Goal: Navigation & Orientation: Find specific page/section

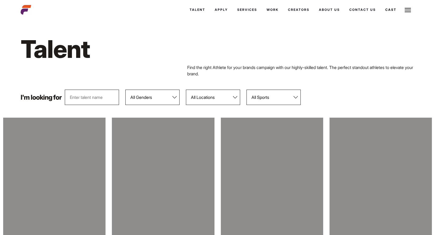
click at [102, 33] on div "Talent Find the right Athlete for your brands campaign with our highly-skilled …" at bounding box center [217, 55] width 400 height 68
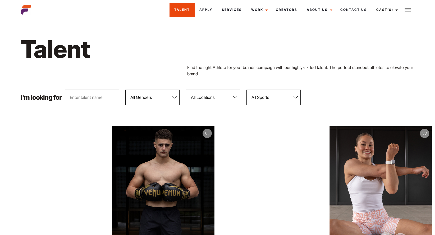
click at [184, 12] on link "Talent" at bounding box center [181, 10] width 25 height 14
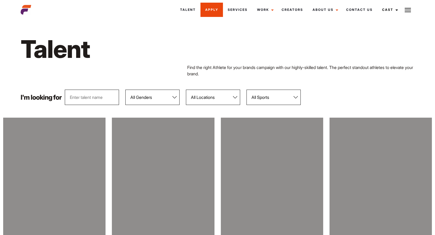
click at [202, 10] on link "Apply" at bounding box center [211, 10] width 22 height 14
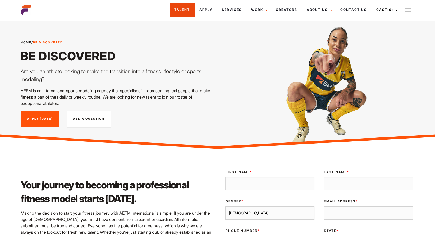
click at [190, 12] on link "Talent" at bounding box center [181, 10] width 25 height 14
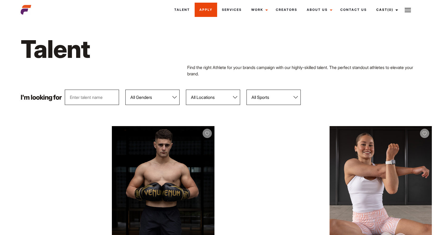
click at [210, 11] on link "Apply" at bounding box center [205, 10] width 22 height 14
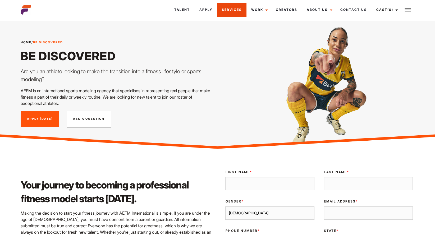
click at [227, 10] on link "Services" at bounding box center [231, 10] width 29 height 14
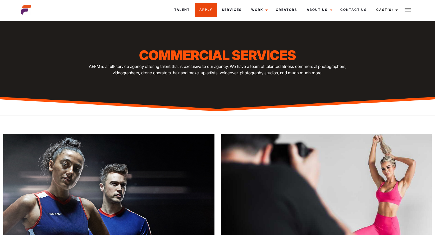
click at [209, 12] on link "Apply" at bounding box center [205, 10] width 22 height 14
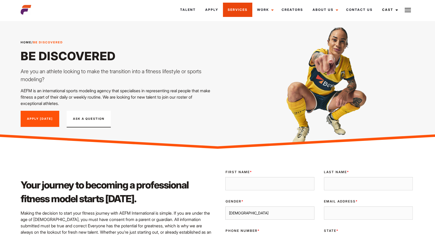
click at [226, 11] on link "Services" at bounding box center [237, 10] width 29 height 14
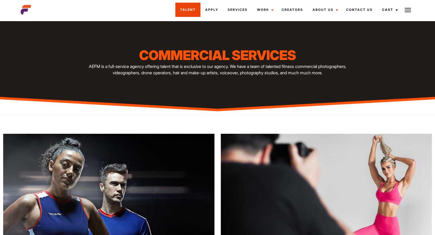
click at [190, 10] on link "Talent" at bounding box center [187, 10] width 25 height 14
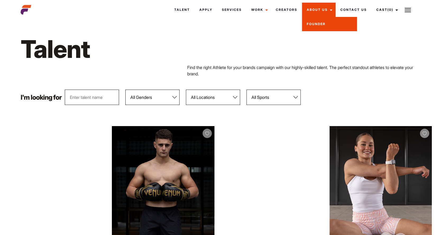
click at [314, 24] on link "Founder" at bounding box center [329, 24] width 55 height 14
